Goal: Information Seeking & Learning: Learn about a topic

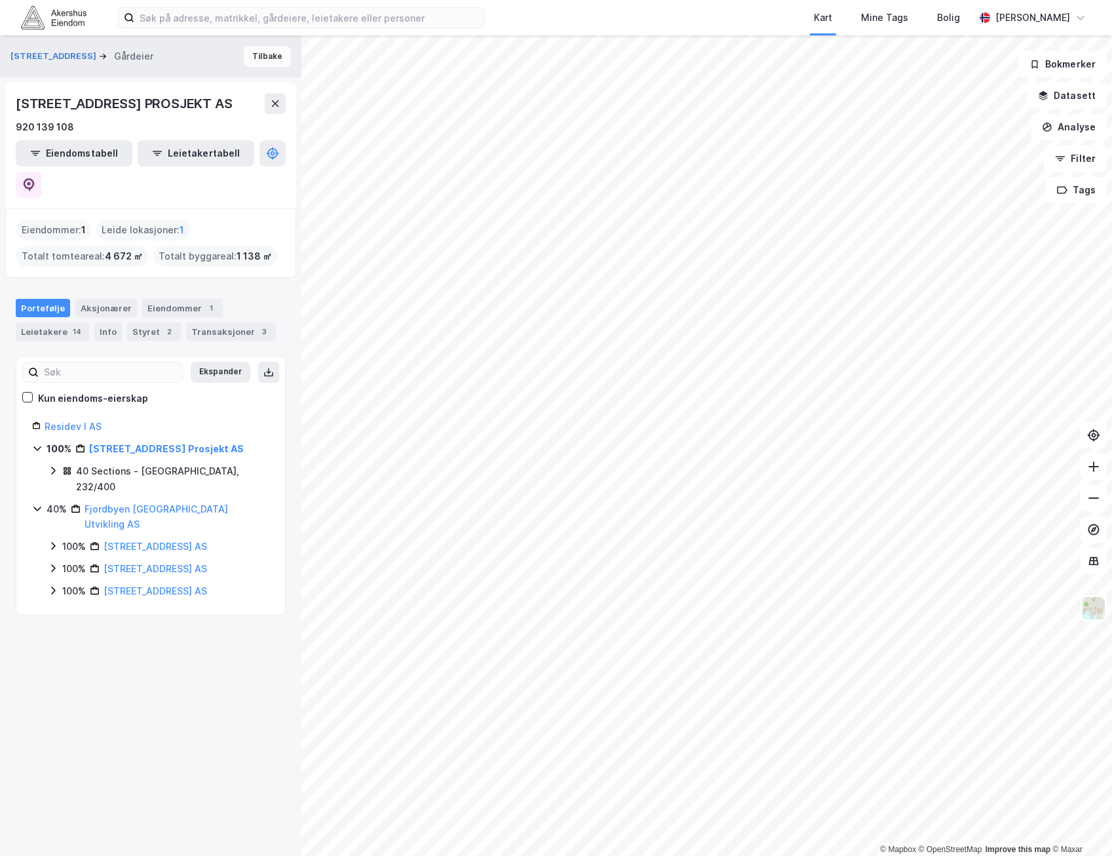
click at [256, 51] on button "Tilbake" at bounding box center [267, 56] width 47 height 21
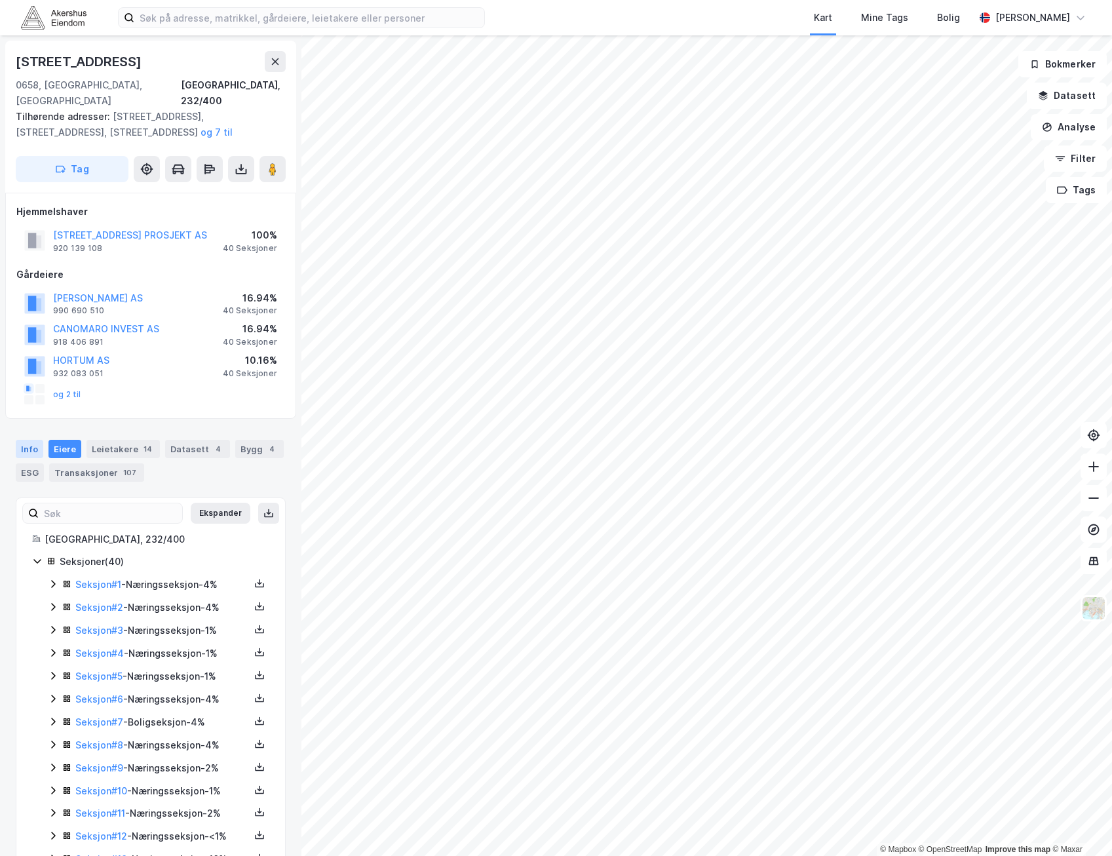
click at [33, 440] on div "Info" at bounding box center [30, 449] width 28 height 18
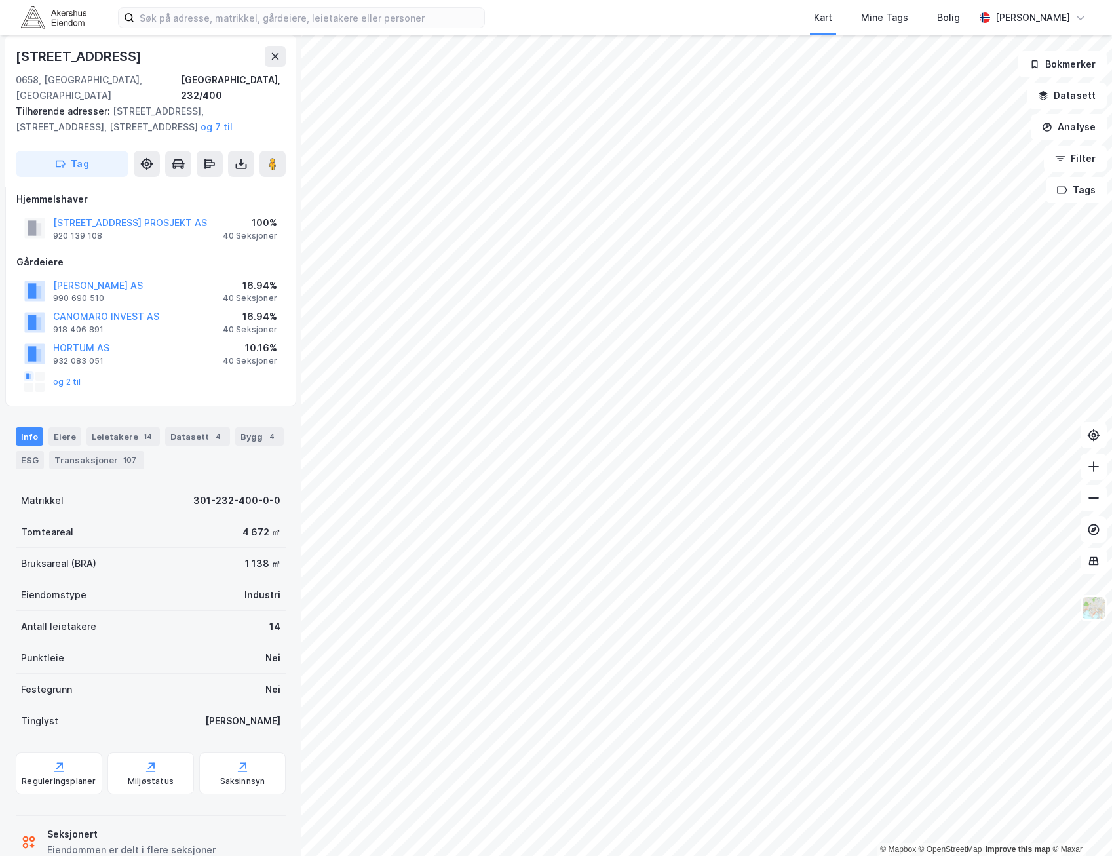
scroll to position [31, 0]
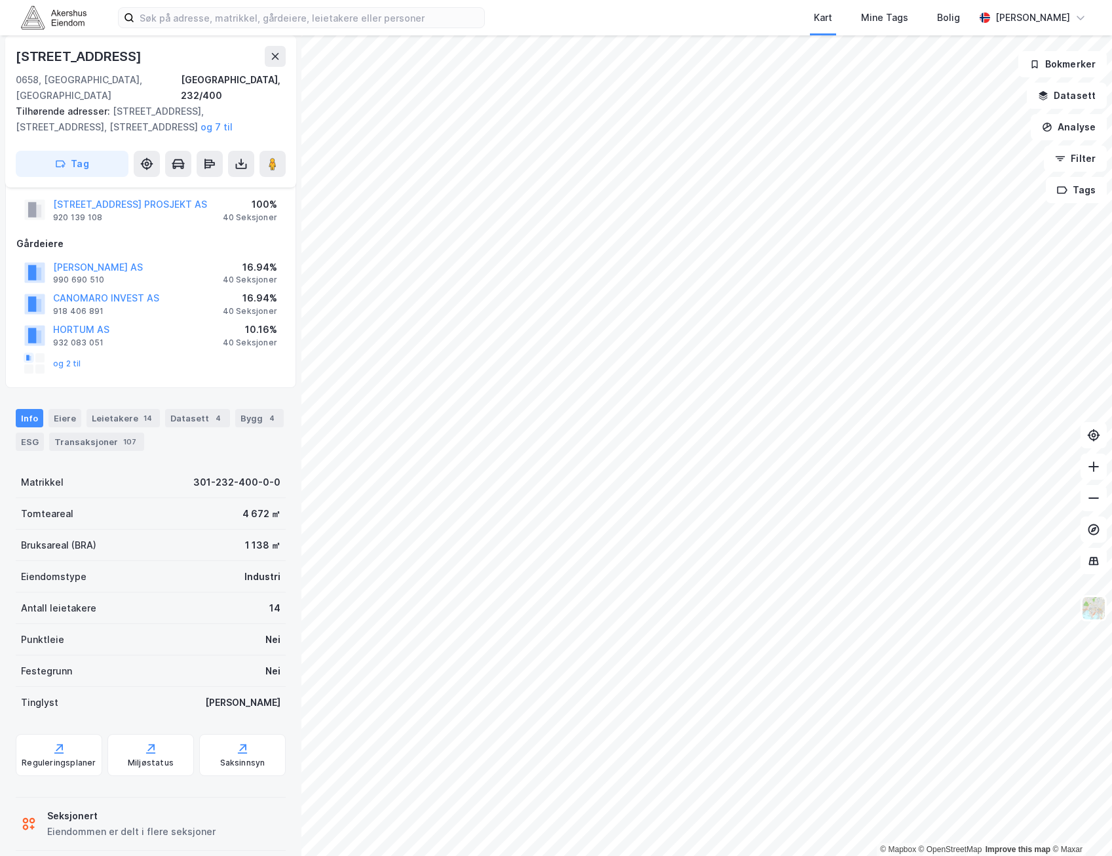
click at [253, 409] on div "Bygg 4" at bounding box center [259, 418] width 48 height 18
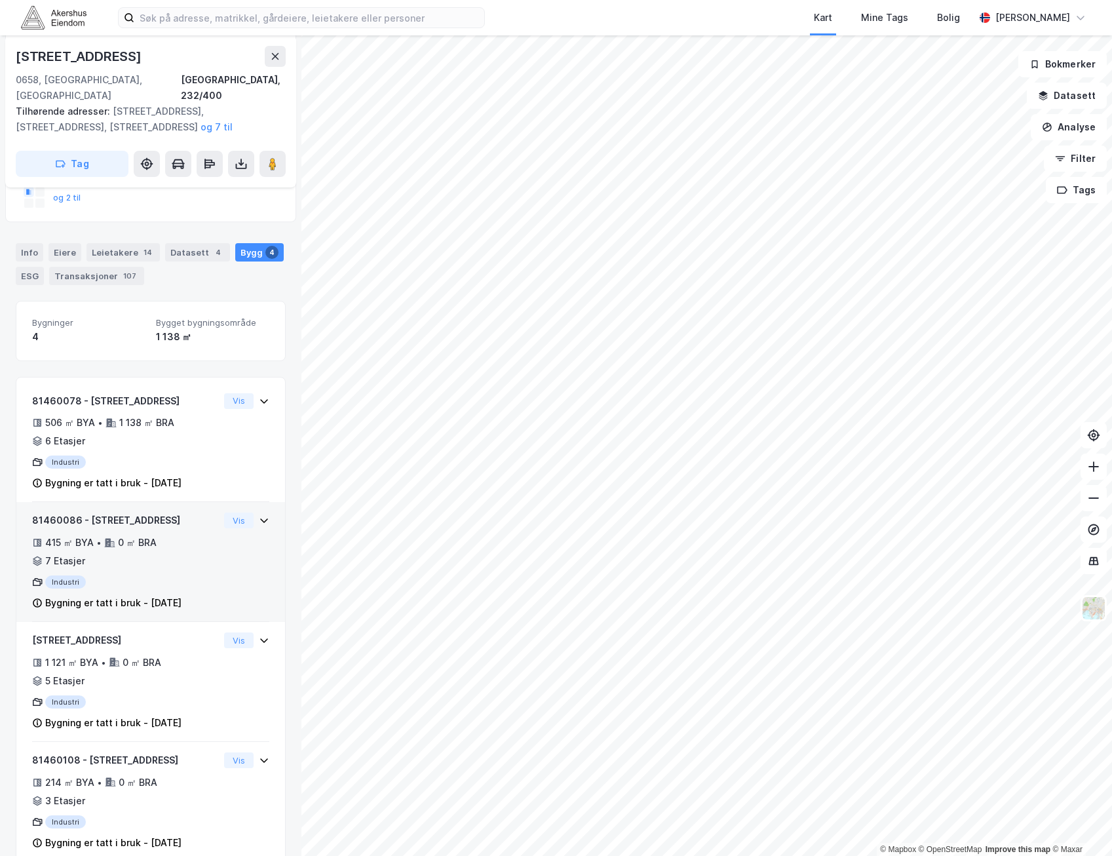
scroll to position [208, 0]
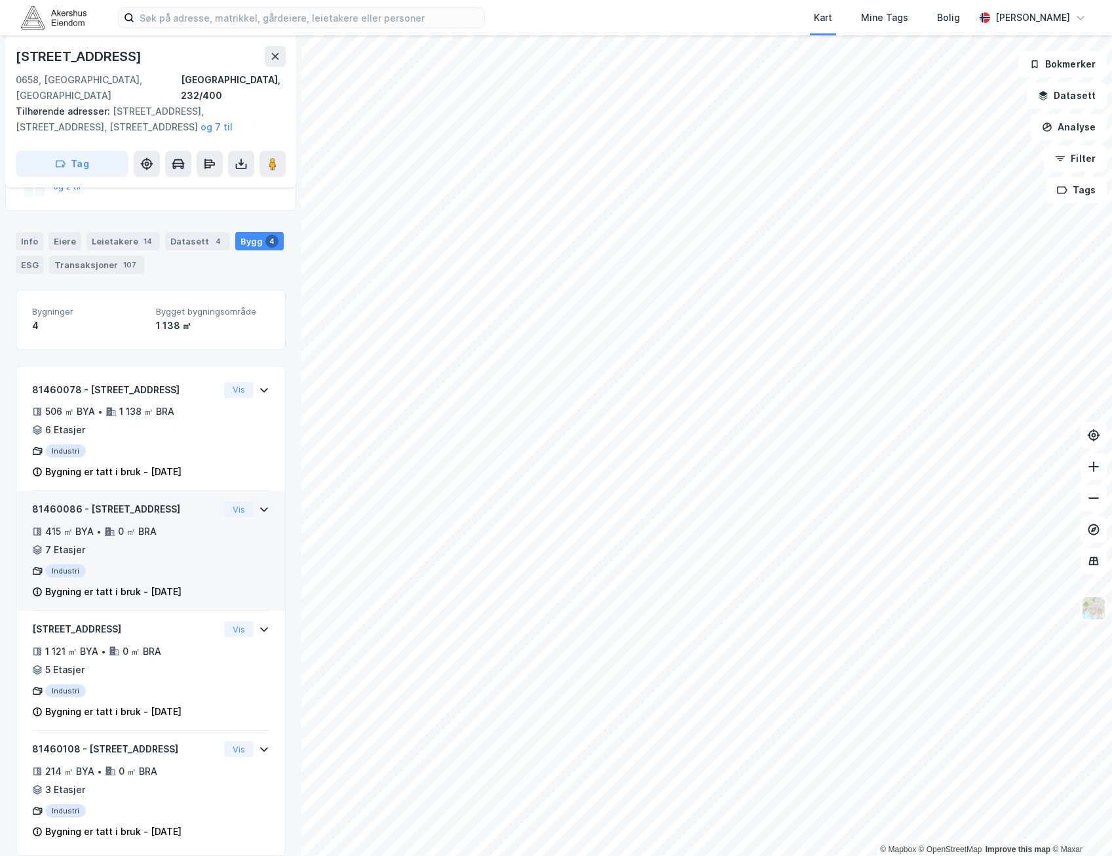
click at [174, 523] on div "415 ㎡ BYA • 0 ㎡ BRA • 7 Etasjer" at bounding box center [125, 540] width 187 height 34
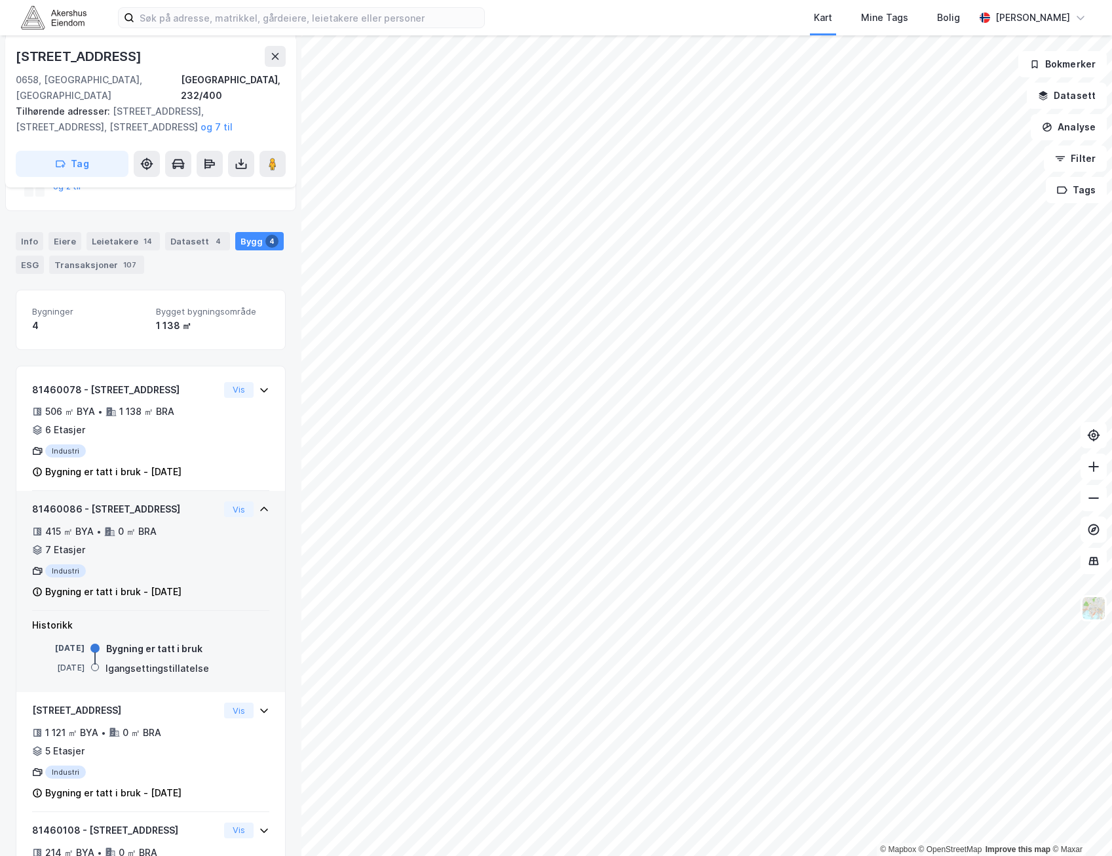
click at [174, 523] on div "415 ㎡ BYA • 0 ㎡ BRA • 7 Etasjer" at bounding box center [125, 540] width 187 height 34
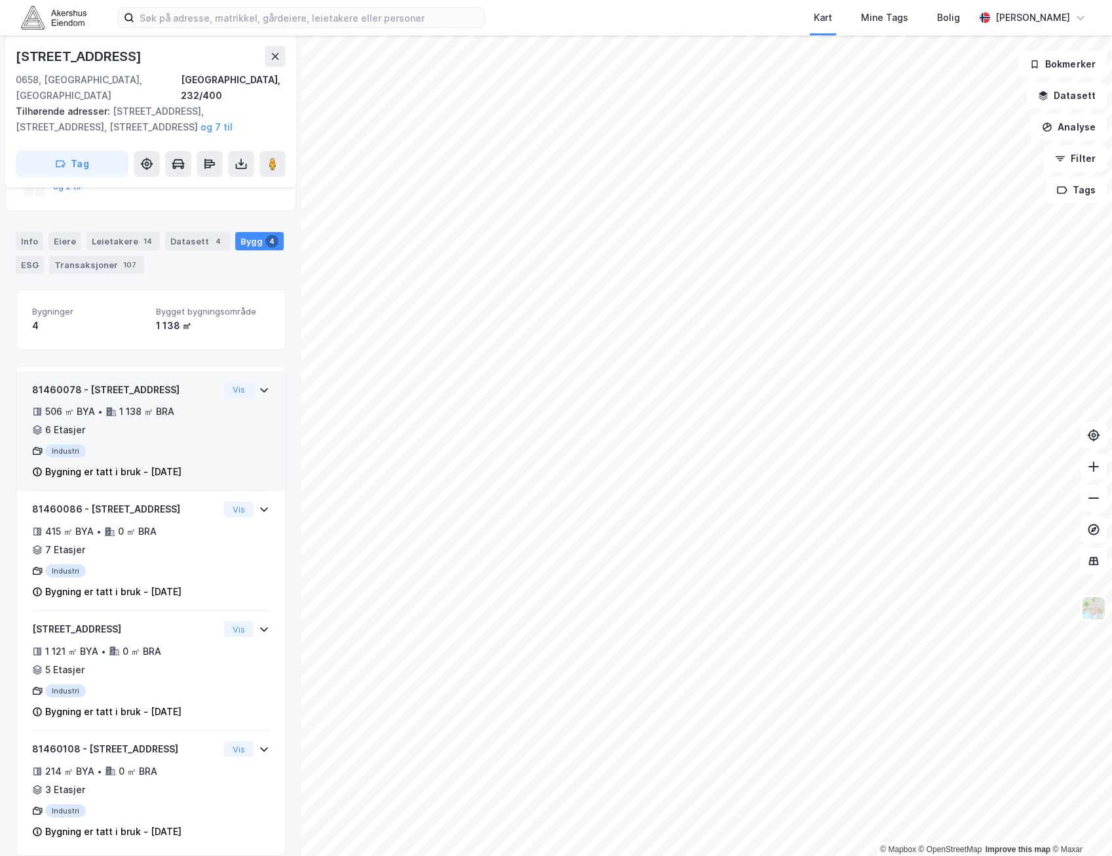
click at [186, 404] on div "506 ㎡ BYA • 1 138 ㎡ BRA • 6 Etasjer" at bounding box center [125, 421] width 187 height 34
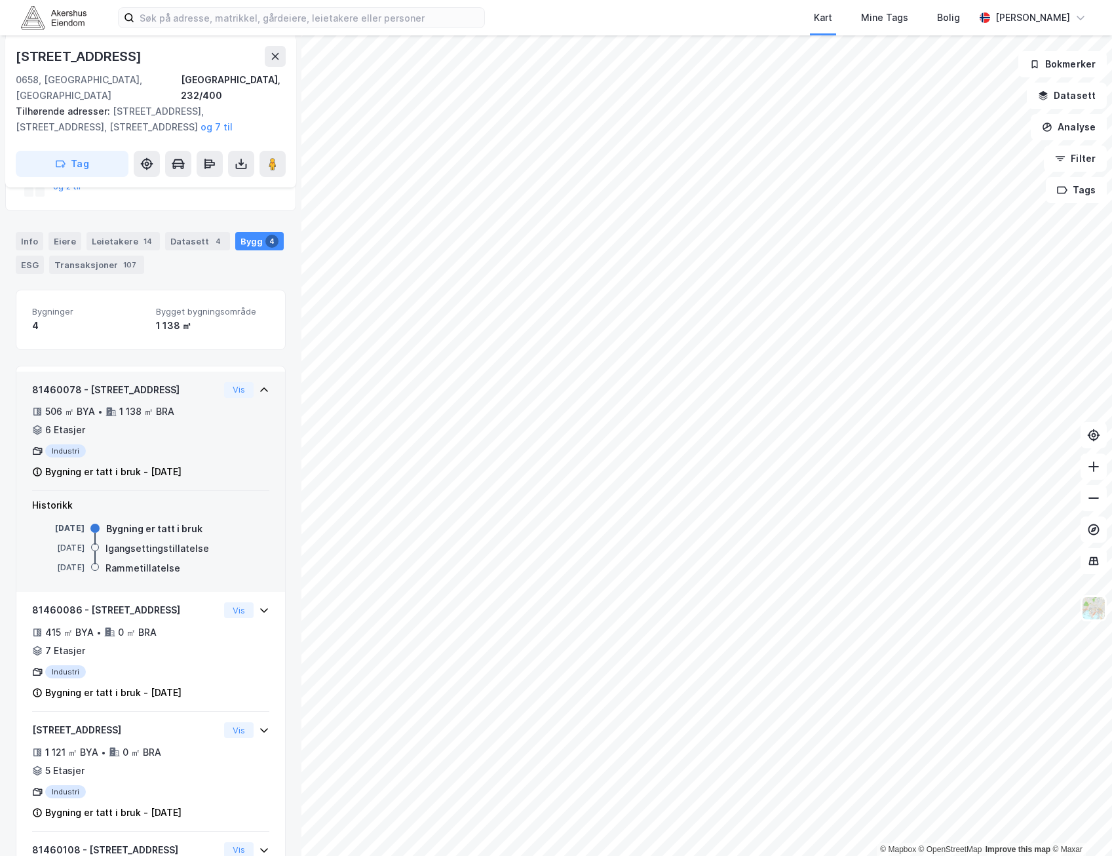
click at [186, 404] on div "506 ㎡ BYA • 1 138 ㎡ BRA • 6 Etasjer" at bounding box center [125, 421] width 187 height 34
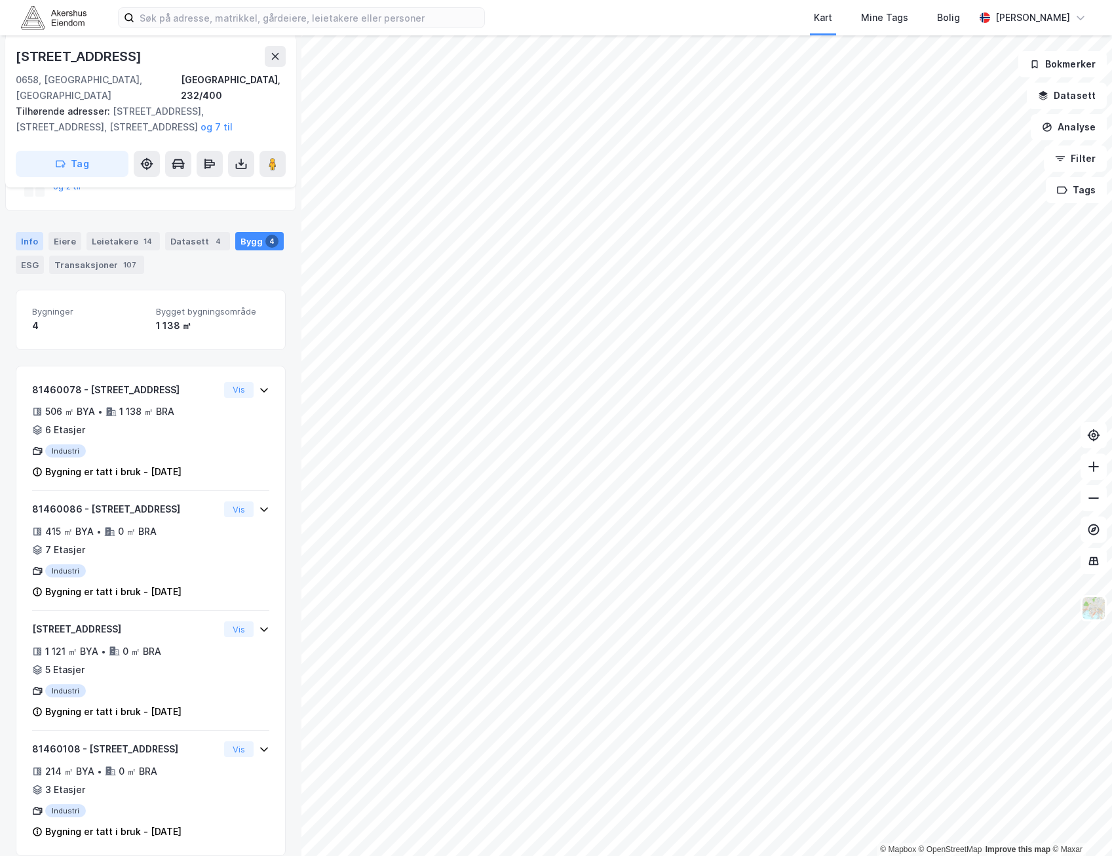
click at [33, 232] on div "Info" at bounding box center [30, 241] width 28 height 18
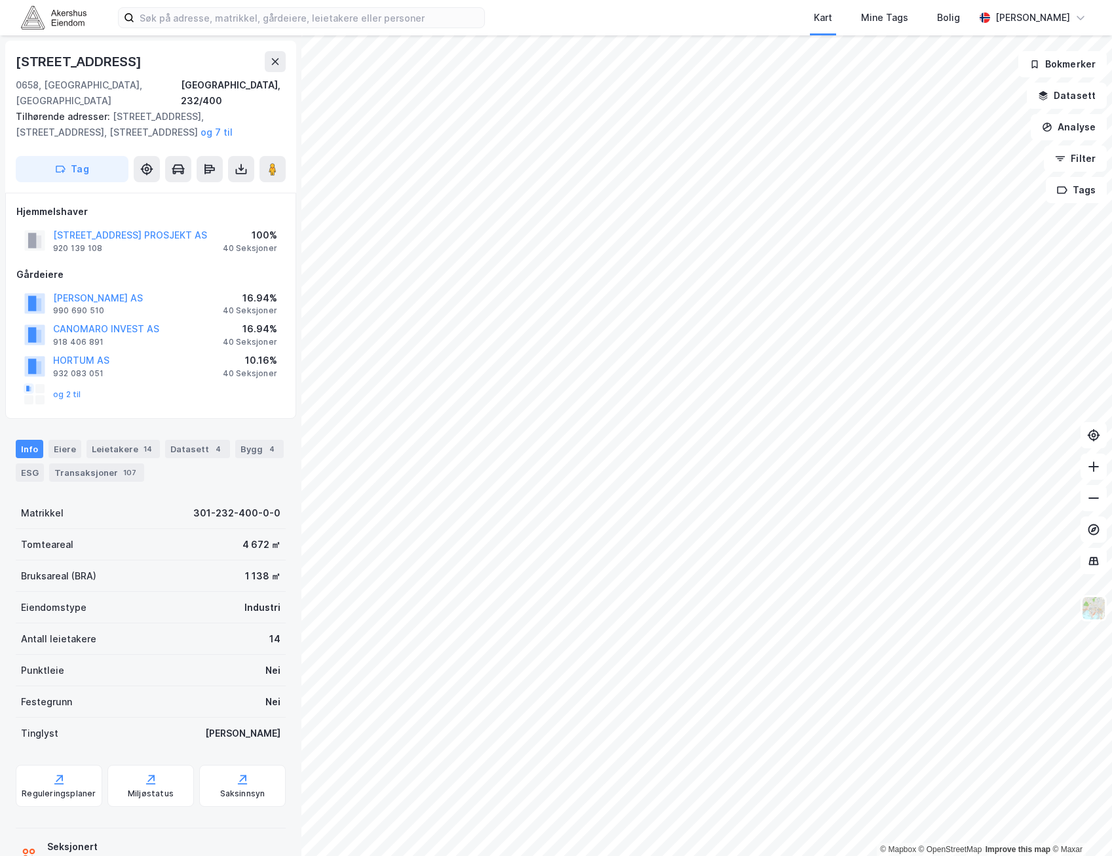
scroll to position [31, 0]
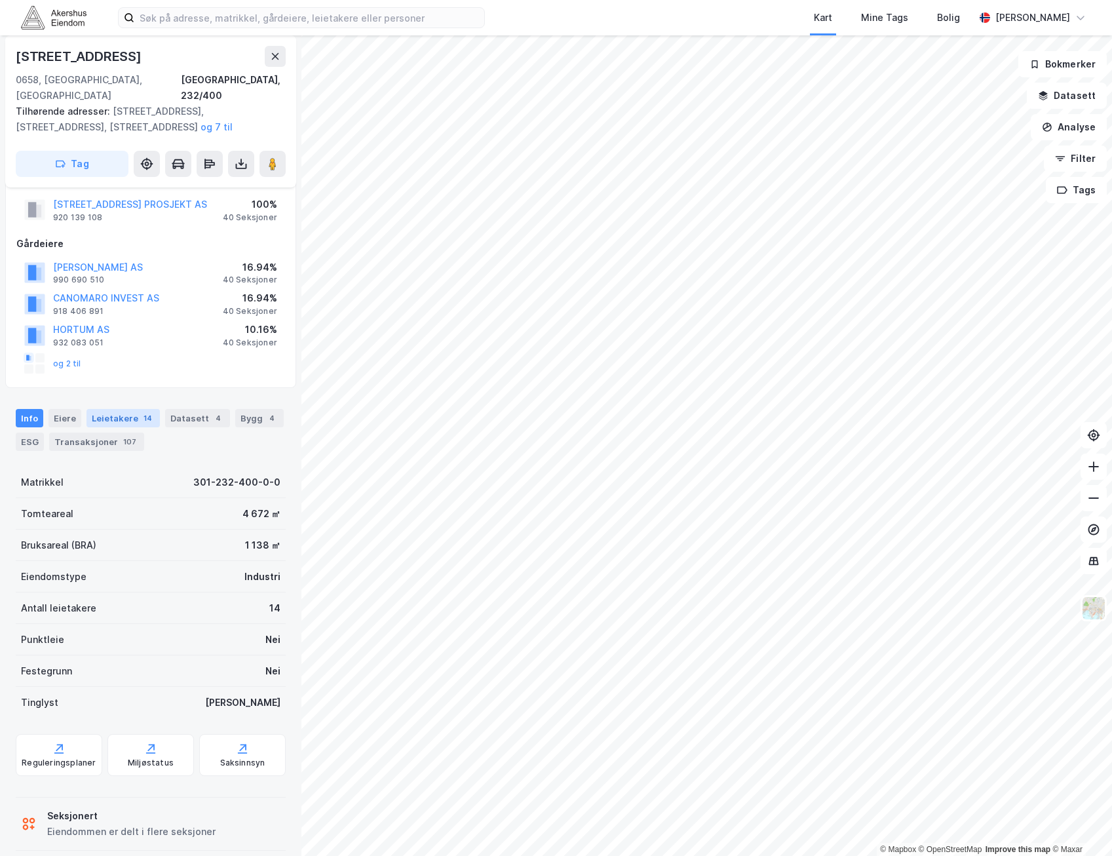
drag, startPoint x: 106, startPoint y: 432, endPoint x: 88, endPoint y: 434, distance: 17.8
click at [106, 432] on div "Transaksjoner 107" at bounding box center [96, 441] width 95 height 18
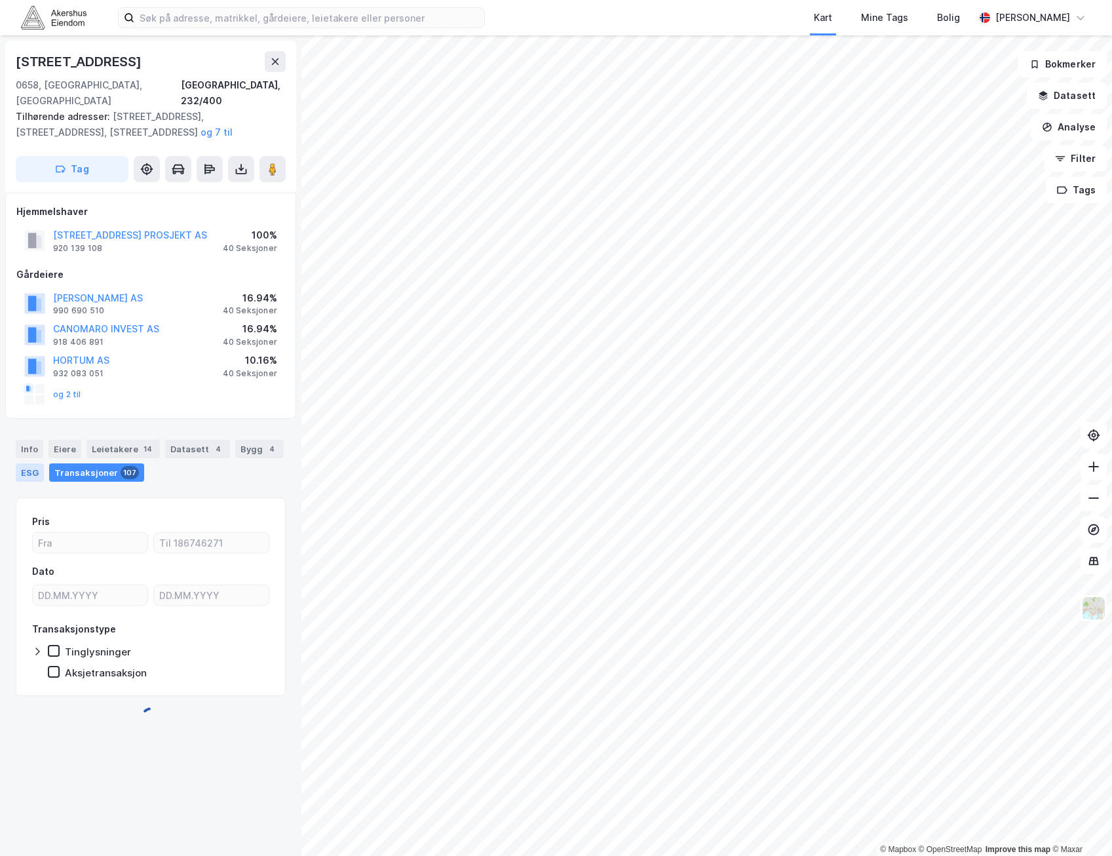
click at [20, 463] on div "ESG" at bounding box center [30, 472] width 28 height 18
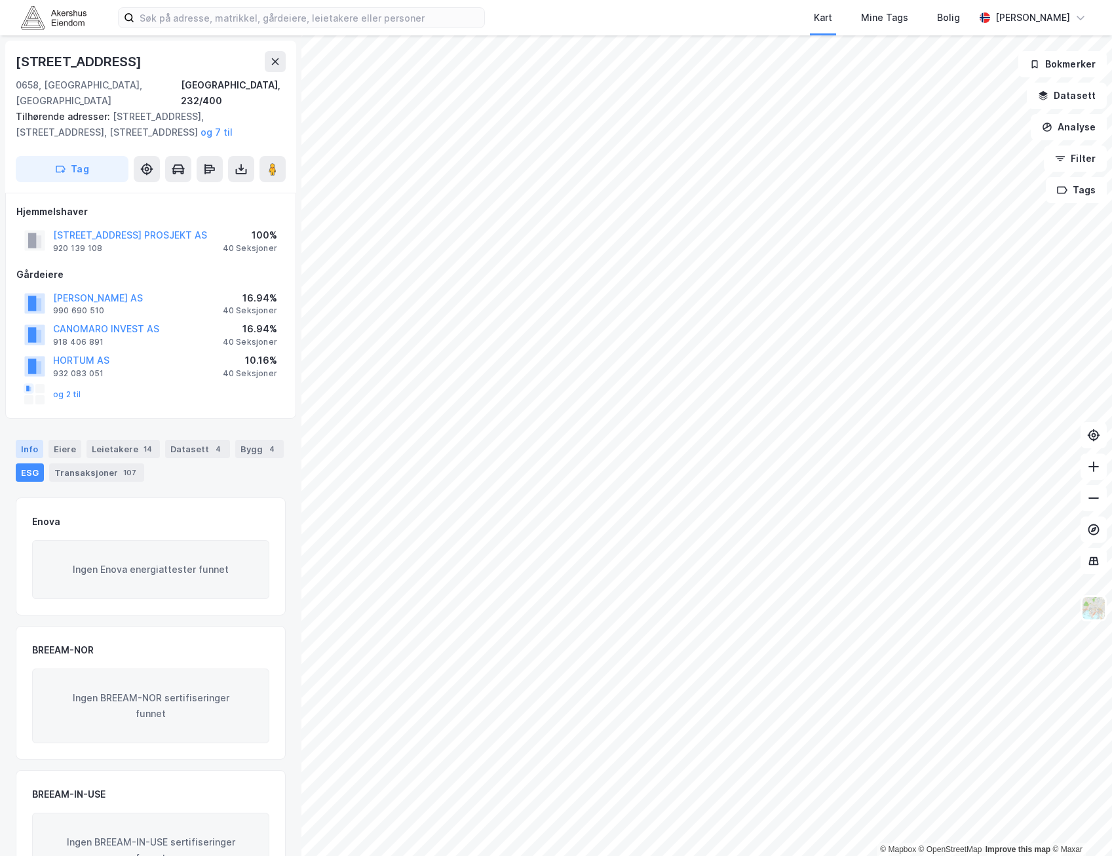
click at [30, 440] on div "Info" at bounding box center [30, 449] width 28 height 18
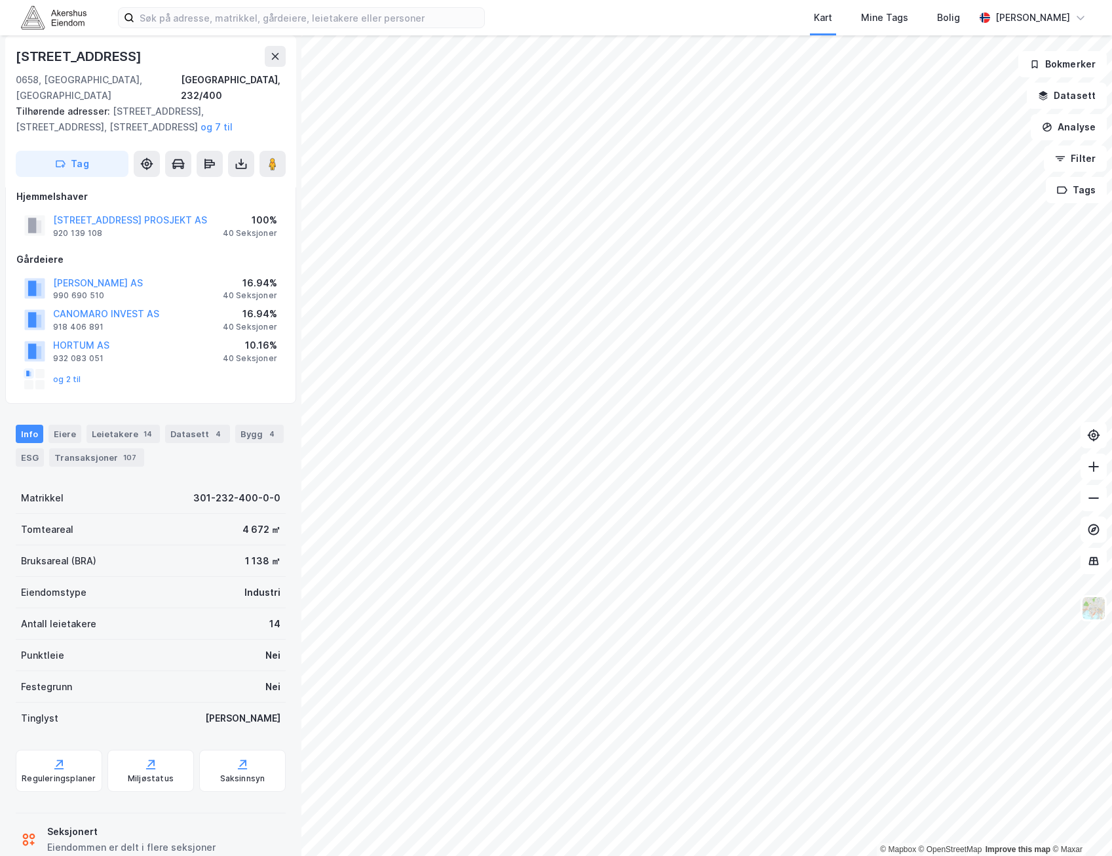
scroll to position [31, 0]
